Goal: Task Accomplishment & Management: Use online tool/utility

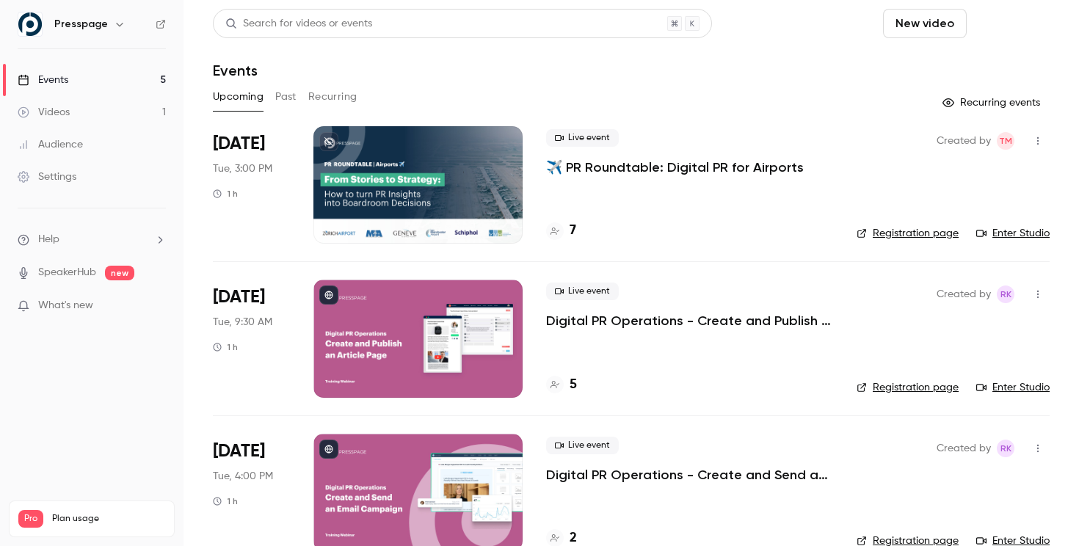
click at [1000, 33] on button "Schedule" at bounding box center [1010, 23] width 77 height 29
click at [972, 62] on div "One time event" at bounding box center [981, 64] width 112 height 15
click at [891, 236] on link "Registration page" at bounding box center [907, 233] width 102 height 15
